Goal: Task Accomplishment & Management: Manage account settings

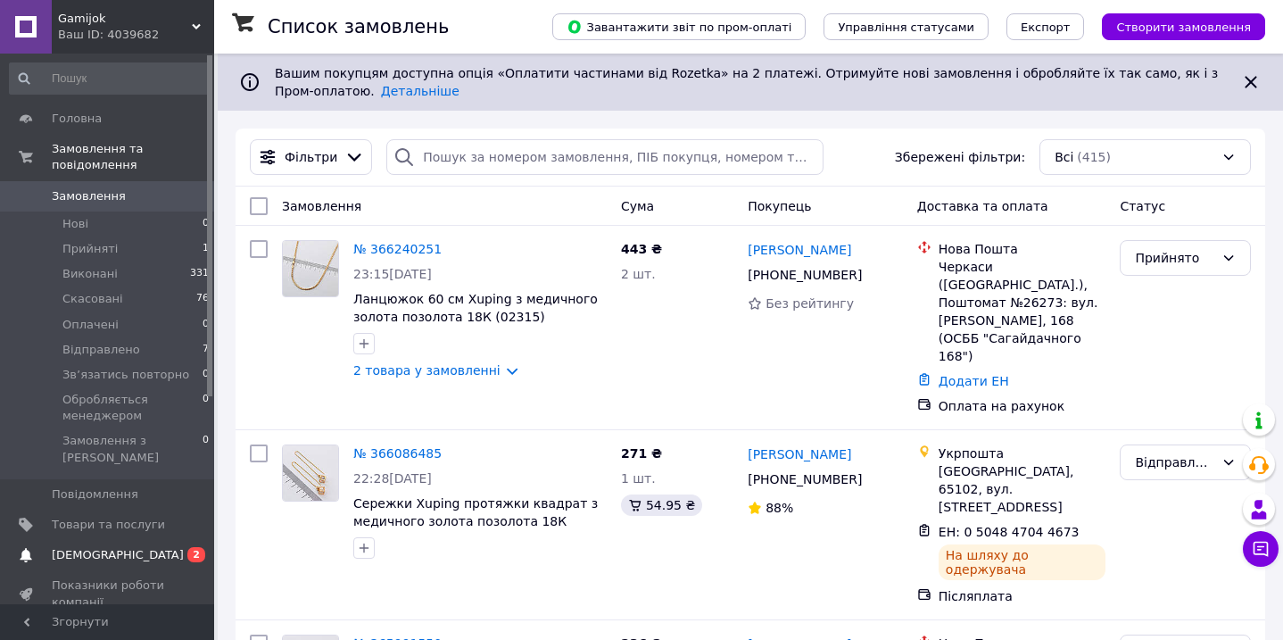
click at [118, 547] on span "[DEMOGRAPHIC_DATA]" at bounding box center [118, 555] width 132 height 16
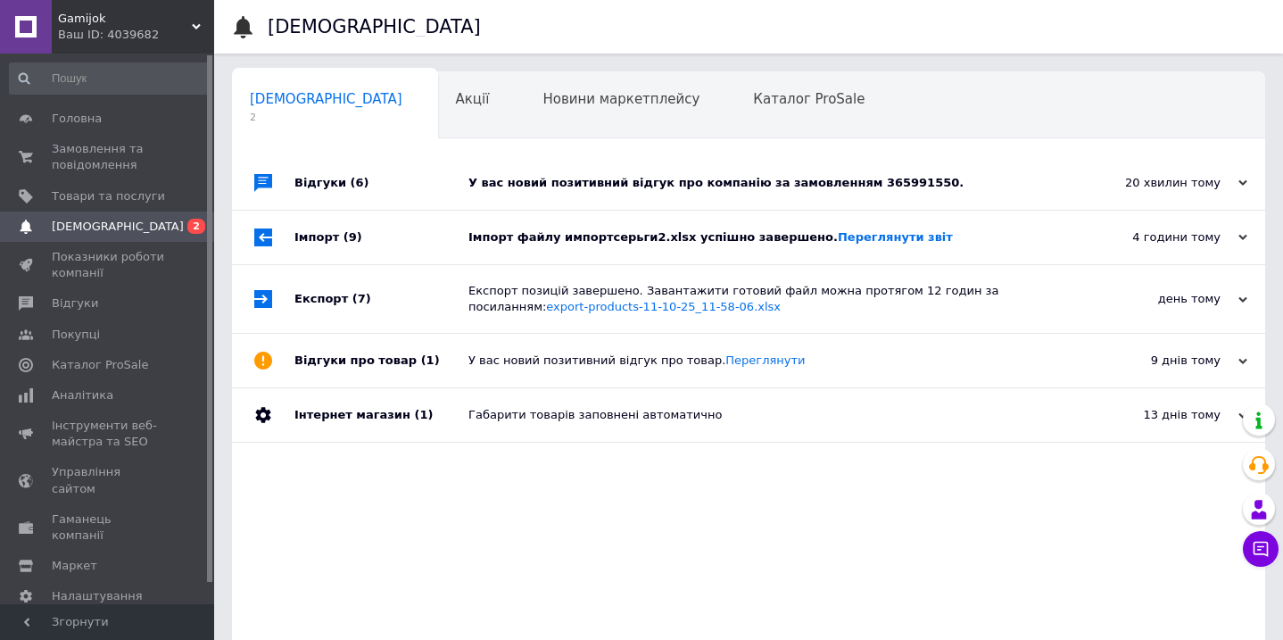
click at [535, 239] on div "Імпорт файлу импортсерьги2.xlsx успішно завершено. Переглянути звіт" at bounding box center [769, 237] width 601 height 16
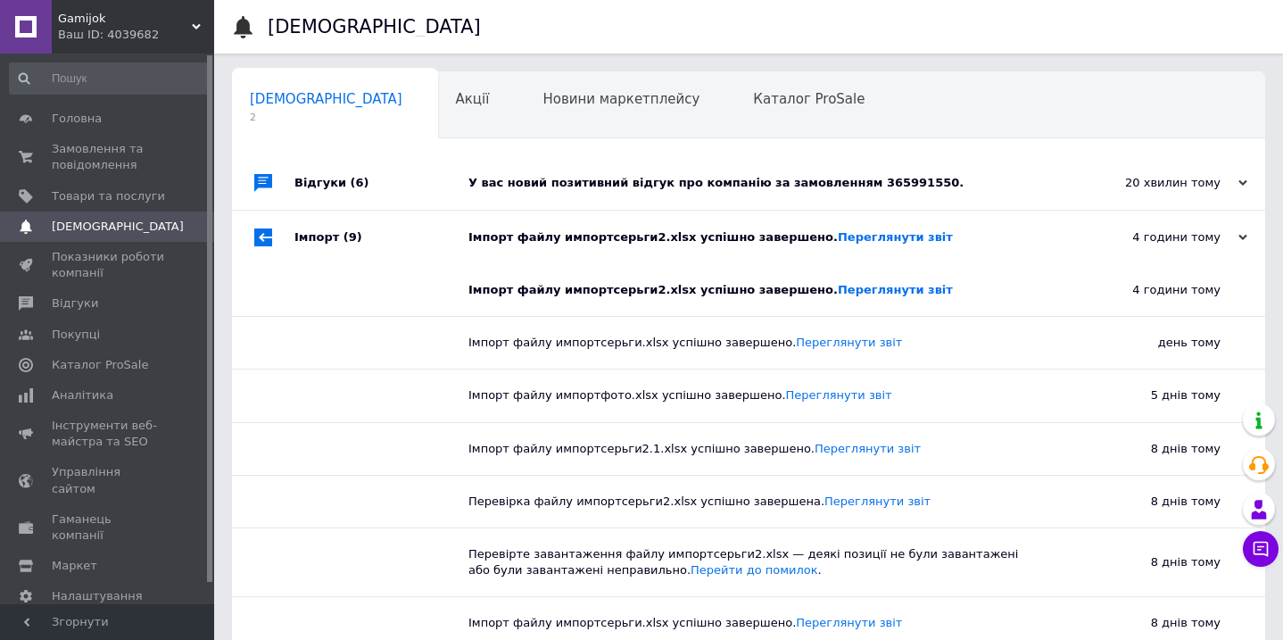
click at [574, 178] on div "У вас новий позитивний відгук про компанію за замовленням 365991550." at bounding box center [769, 183] width 601 height 16
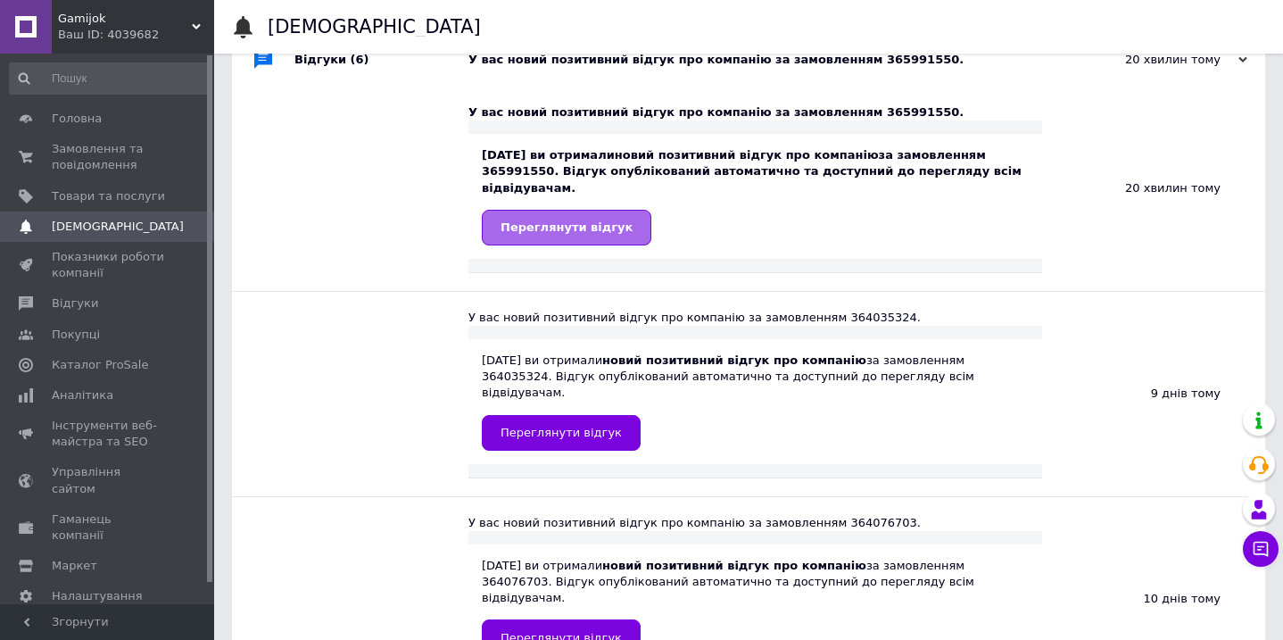
scroll to position [125, 0]
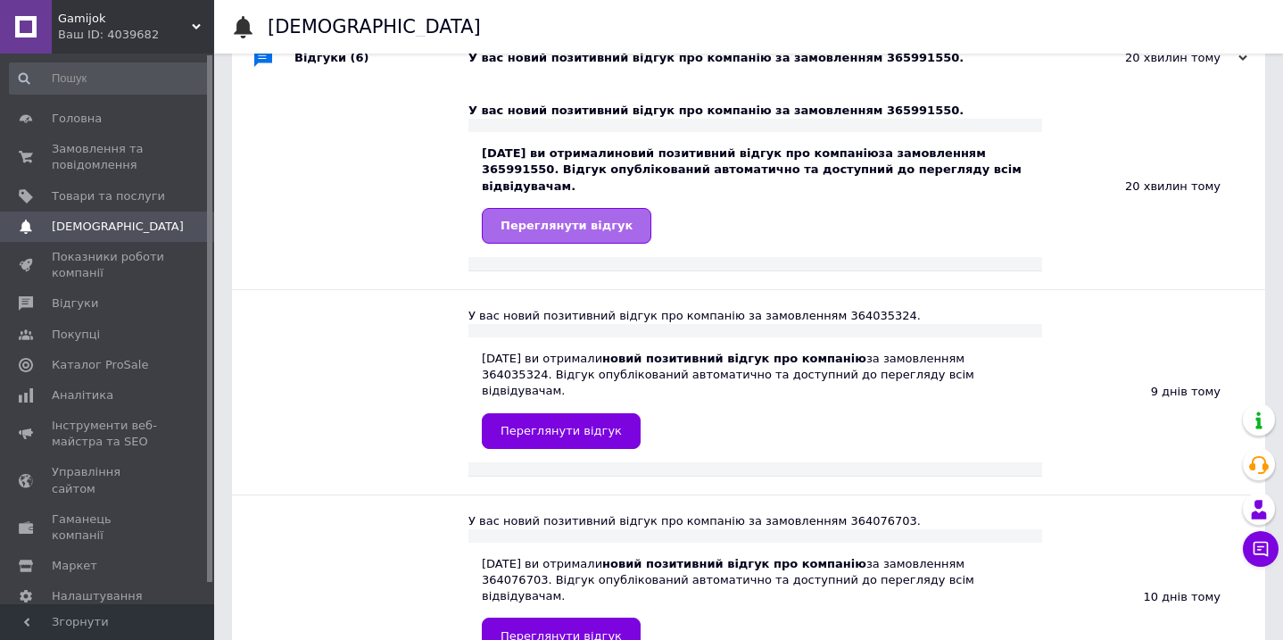
click at [560, 237] on link "Переглянути відгук" at bounding box center [567, 226] width 170 height 36
click at [93, 161] on span "Замовлення та повідомлення" at bounding box center [108, 157] width 113 height 32
